Goal: Task Accomplishment & Management: Manage account settings

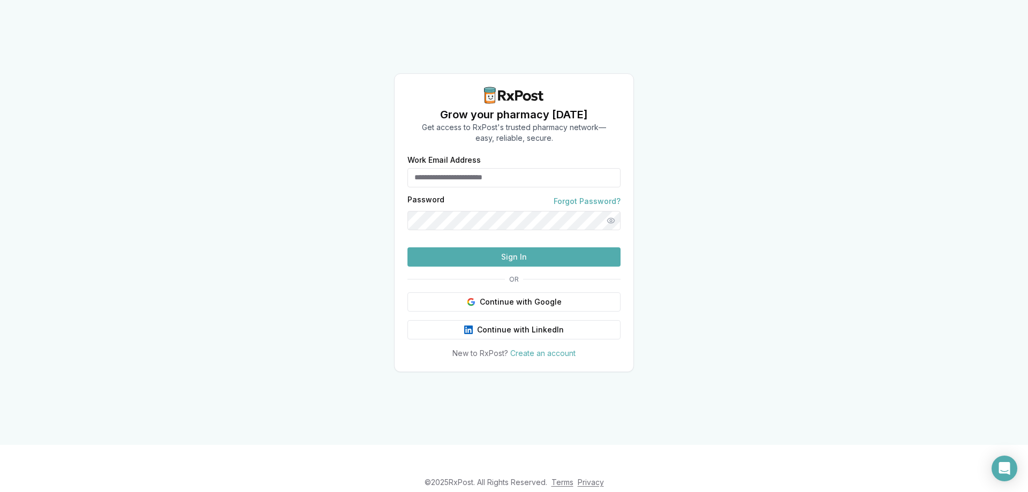
click at [468, 267] on button "Sign In" at bounding box center [513, 256] width 213 height 19
type input "**********"
click at [503, 267] on button "Sign In" at bounding box center [513, 256] width 213 height 19
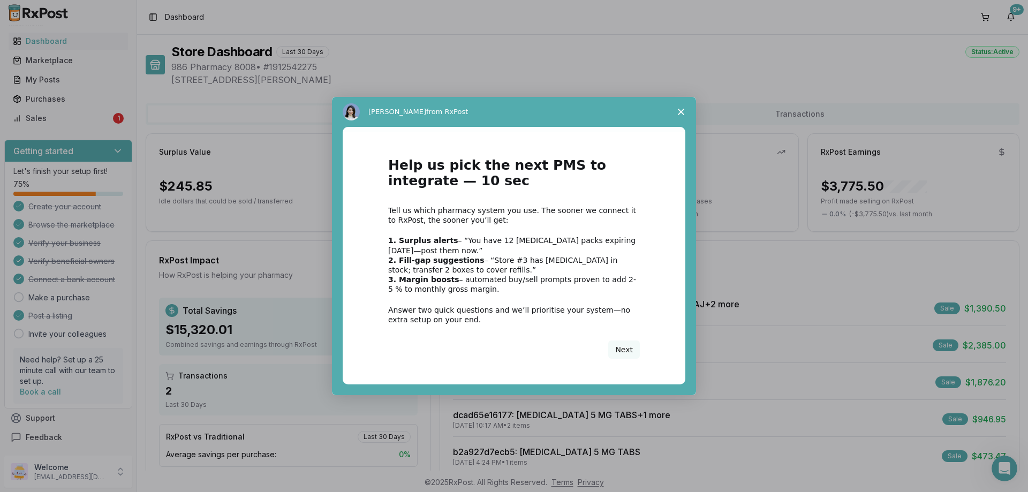
click at [677, 107] on span "Close survey" at bounding box center [681, 112] width 30 height 30
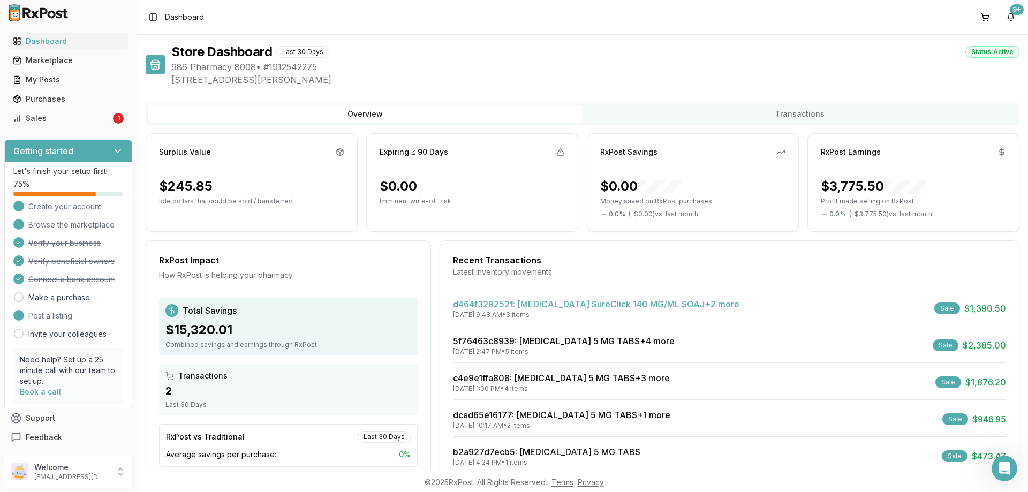
click at [529, 299] on link "d464f329252f : [MEDICAL_DATA] SureClick 140 MG/ML SOAJ +2 more" at bounding box center [596, 304] width 286 height 11
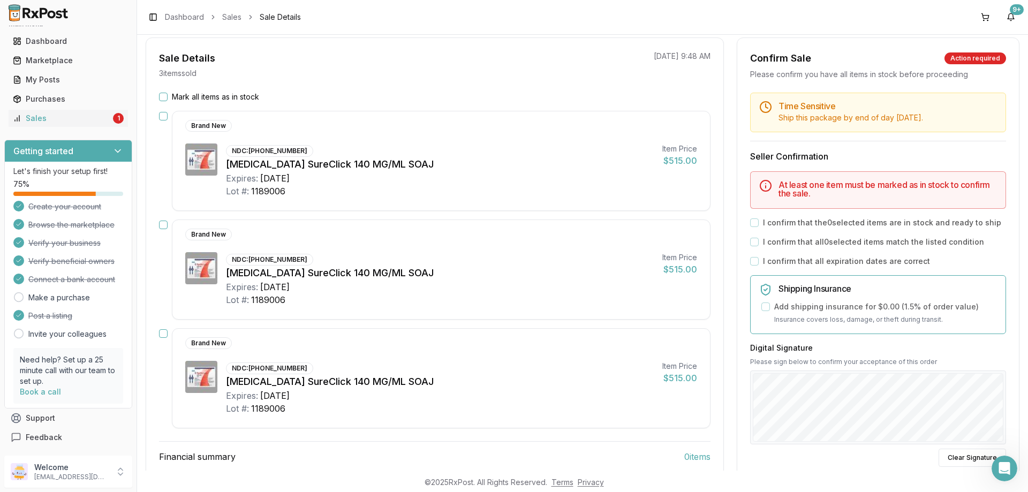
scroll to position [50, 0]
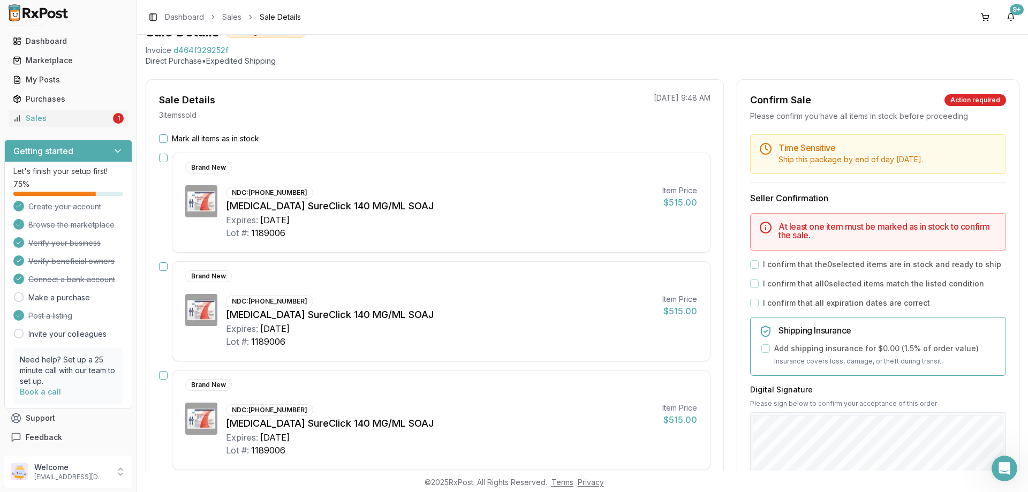
click at [166, 135] on button "Mark all items as in stock" at bounding box center [163, 138] width 9 height 9
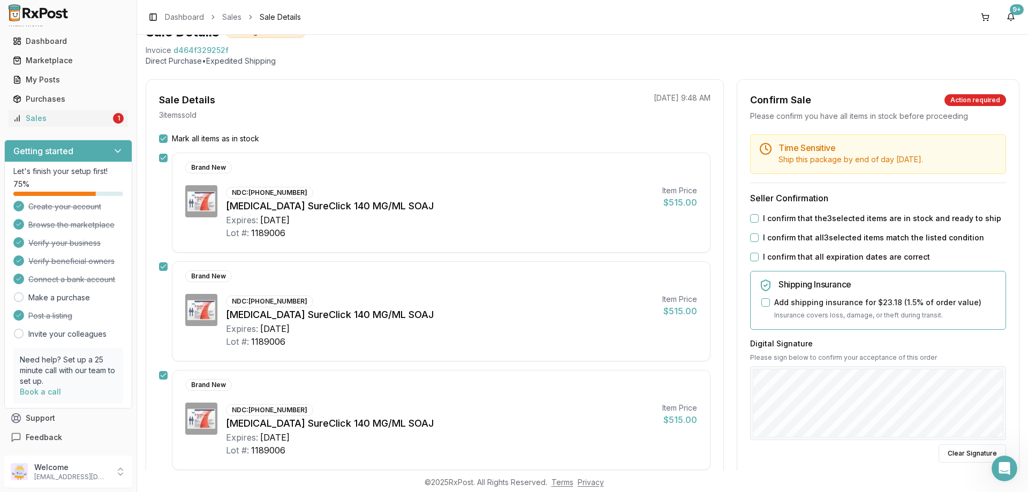
click at [754, 219] on button "I confirm that the 3 selected items are in stock and ready to ship" at bounding box center [754, 218] width 9 height 9
click at [752, 237] on button "I confirm that all 3 selected items match the listed condition" at bounding box center [754, 237] width 9 height 9
click at [754, 257] on button "I confirm that all expiration dates are correct" at bounding box center [754, 257] width 9 height 9
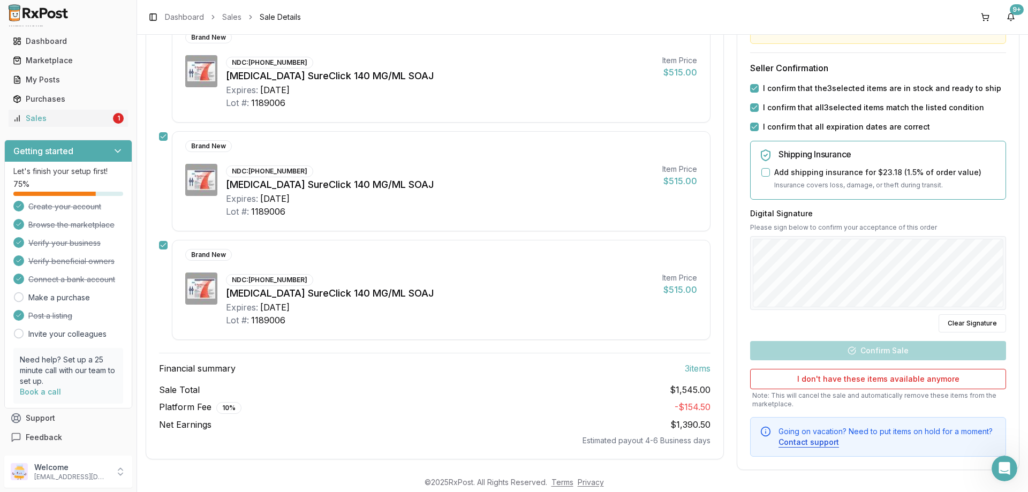
scroll to position [196, 0]
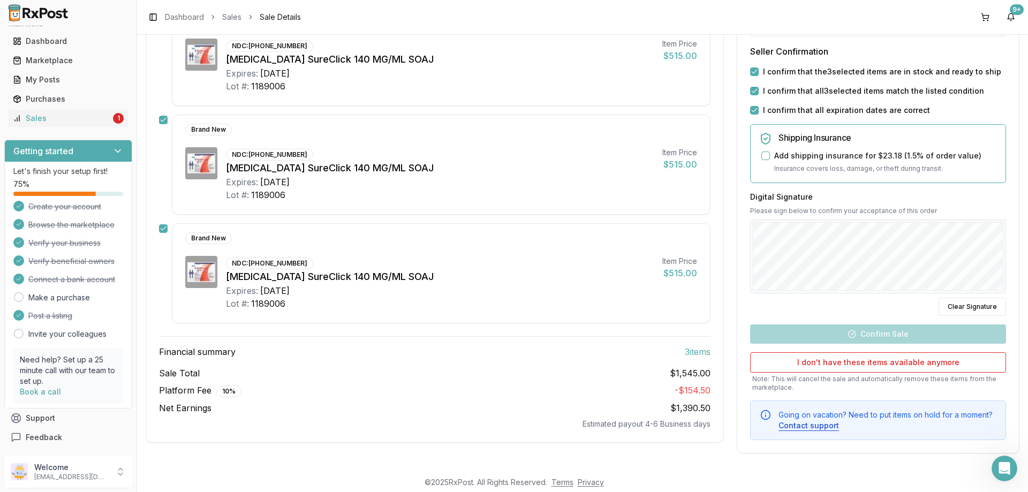
click at [764, 156] on button "Add shipping insurance for $23.18 ( 1.5 % of order value)" at bounding box center [765, 155] width 9 height 9
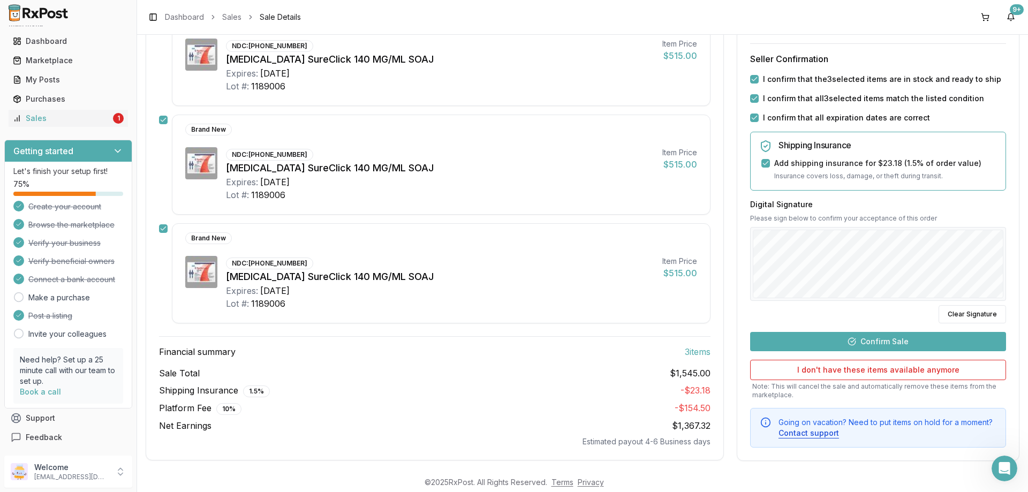
click at [919, 338] on button "Confirm Sale" at bounding box center [878, 340] width 256 height 19
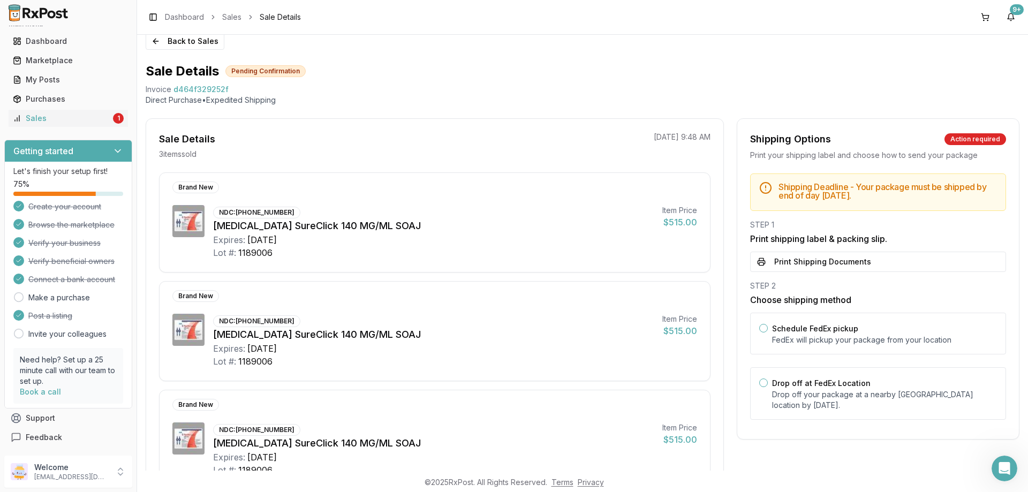
scroll to position [0, 0]
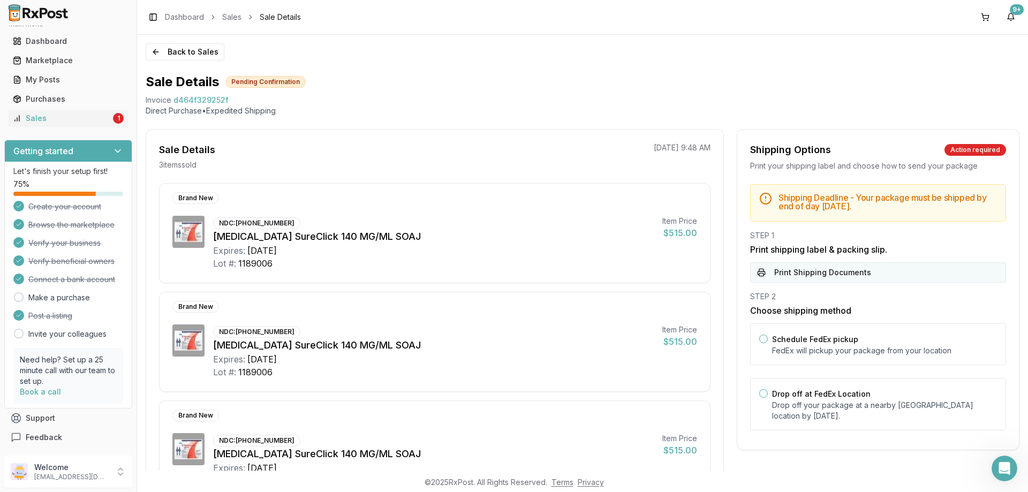
click at [800, 269] on button "Print Shipping Documents" at bounding box center [878, 272] width 256 height 20
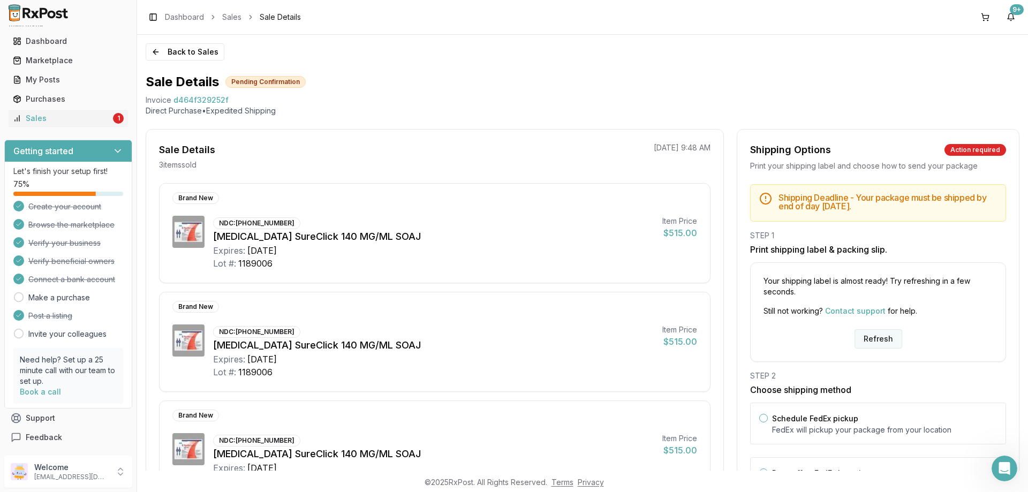
click at [882, 337] on button "Refresh" at bounding box center [878, 338] width 48 height 19
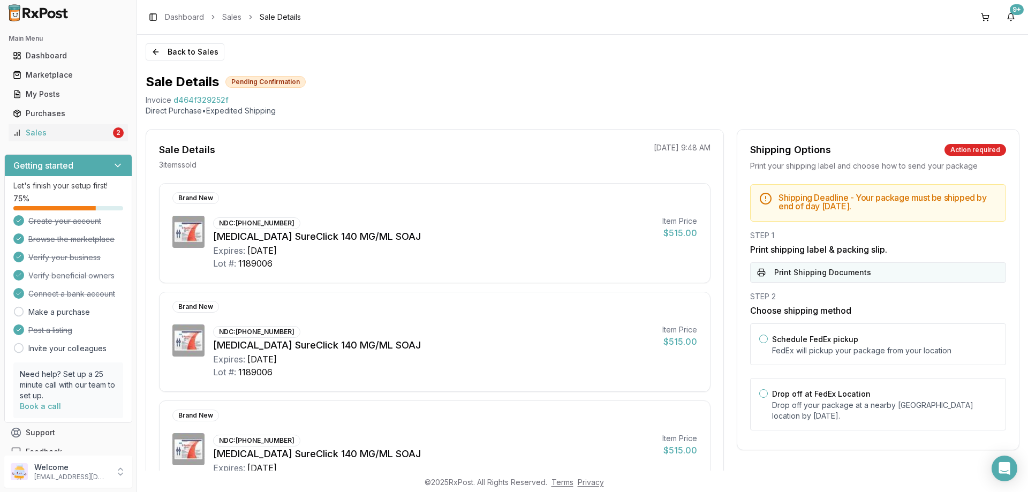
click at [772, 276] on button "Print Shipping Documents" at bounding box center [878, 272] width 256 height 20
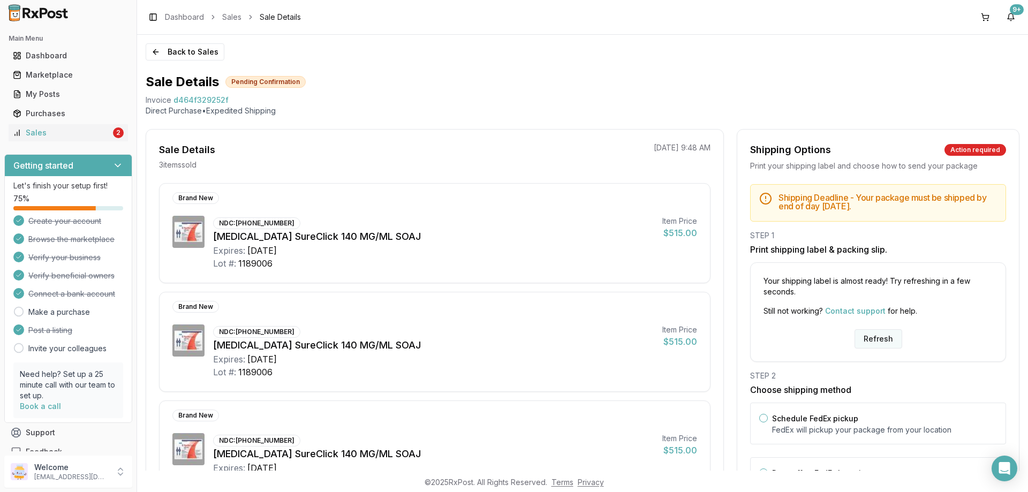
click at [877, 338] on button "Refresh" at bounding box center [878, 338] width 48 height 19
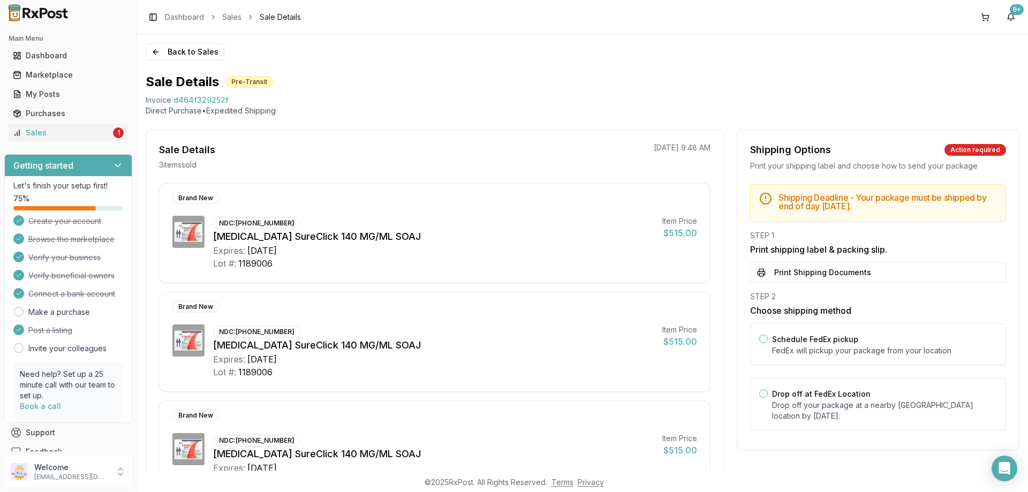
click at [809, 272] on button "Print Shipping Documents" at bounding box center [878, 272] width 256 height 20
